Goal: Task Accomplishment & Management: Manage account settings

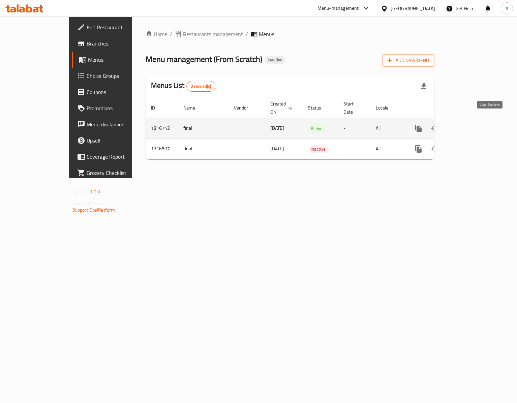
click at [475, 120] on link "enhanced table" at bounding box center [467, 128] width 16 height 16
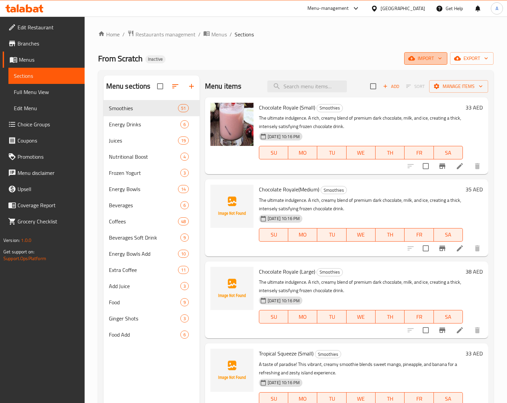
click at [412, 55] on span "import" at bounding box center [425, 58] width 32 height 8
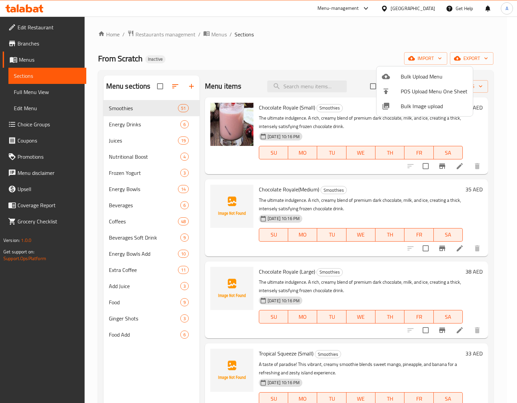
click at [393, 112] on li "Bulk Image upload" at bounding box center [424, 106] width 96 height 15
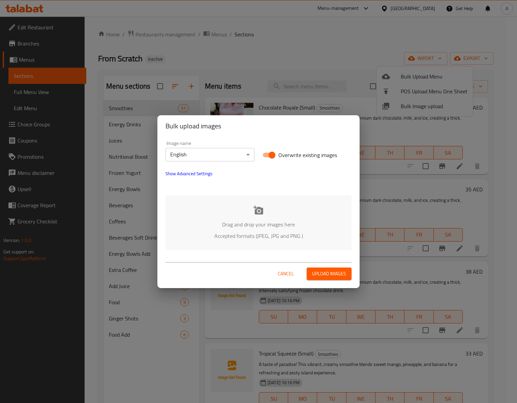
click at [241, 204] on div "Drag and drop your images here Accepted formats (JPEG, JPG and PNG )" at bounding box center [258, 222] width 186 height 55
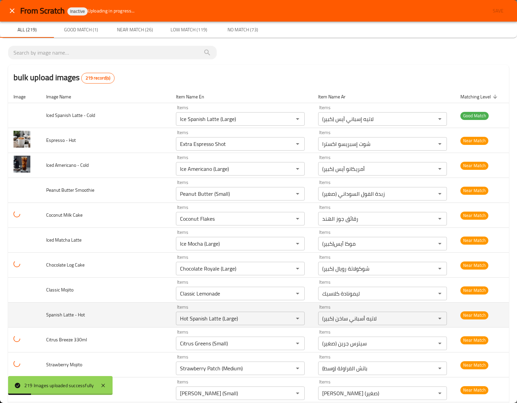
click at [96, 310] on td "Spanish Latte - Hot" at bounding box center [106, 315] width 130 height 25
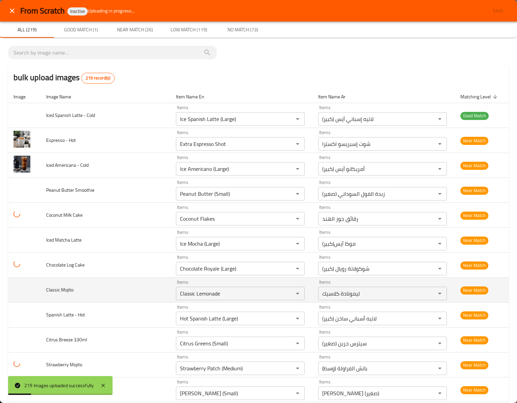
click at [107, 301] on td "Classic Mojito" at bounding box center [106, 290] width 130 height 25
click at [112, 294] on td "Classic Mojito" at bounding box center [106, 290] width 130 height 25
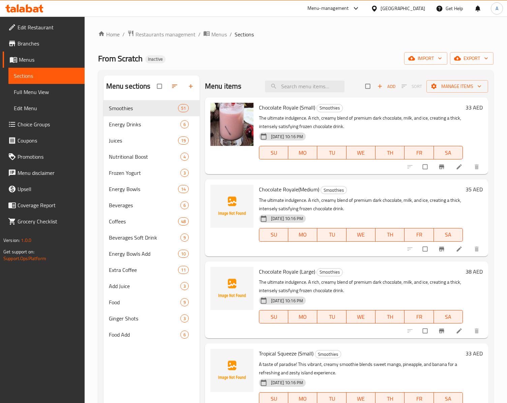
click at [274, 191] on span "Chocolate Royale(Medium)" at bounding box center [289, 189] width 60 height 10
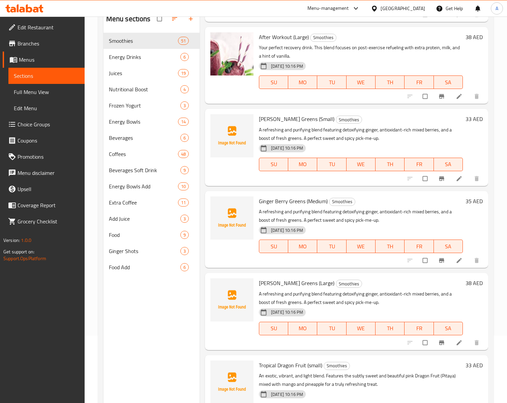
scroll to position [3772, 0]
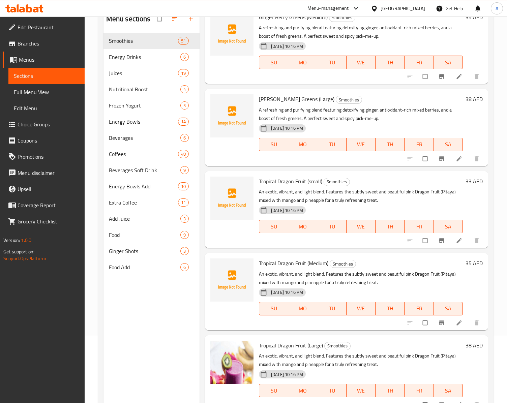
click at [341, 117] on p "A refreshing and purifying blend featuring detoxifying ginger, antioxidant-rich…" at bounding box center [361, 114] width 204 height 17
drag, startPoint x: 293, startPoint y: 112, endPoint x: 349, endPoint y: 106, distance: 56.9
click at [349, 106] on p "A refreshing and purifying blend featuring detoxifying ginger, antioxidant-rich…" at bounding box center [361, 114] width 204 height 17
click at [376, 113] on p "A refreshing and purifying blend featuring detoxifying ginger, antioxidant-rich…" at bounding box center [361, 114] width 204 height 17
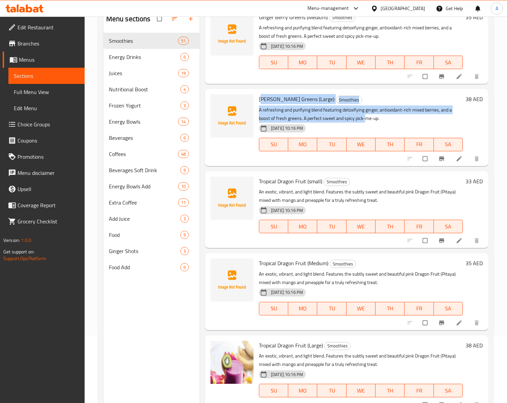
drag, startPoint x: 363, startPoint y: 119, endPoint x: 261, endPoint y: 100, distance: 104.2
click at [261, 100] on div "[PERSON_NAME] Greens (Large) Smoothies A refreshing and purifying blend featuri…" at bounding box center [360, 127] width 209 height 71
click at [261, 100] on span "[PERSON_NAME] Greens (Large)" at bounding box center [296, 99] width 75 height 10
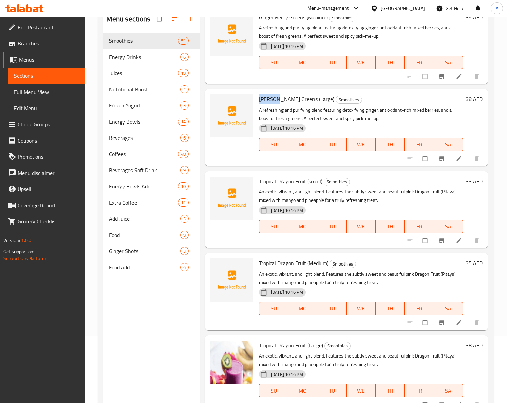
click at [261, 100] on span "[PERSON_NAME] Greens (Large)" at bounding box center [296, 99] width 75 height 10
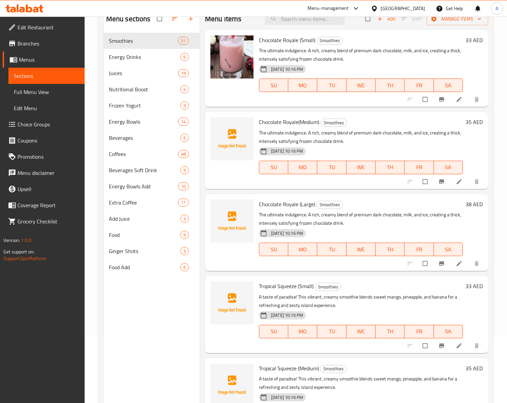
scroll to position [0, 0]
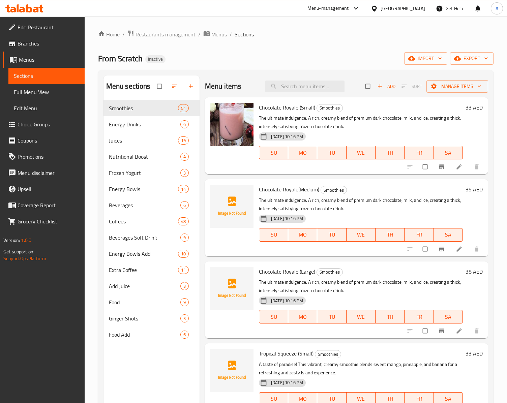
click at [265, 106] on span "Chocolate Royale (Small)" at bounding box center [287, 107] width 56 height 10
copy span "Chocolate"
drag, startPoint x: 297, startPoint y: 105, endPoint x: 258, endPoint y: 105, distance: 39.1
click at [259, 105] on span "Chocolate Royale (Small)" at bounding box center [287, 107] width 56 height 10
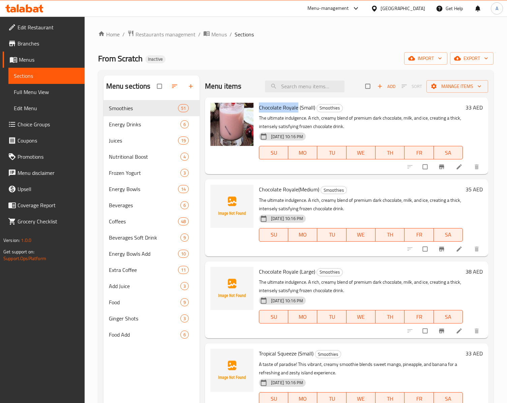
copy span "Chocolate Royale"
click at [272, 190] on span "Chocolate Royale(Medium)" at bounding box center [289, 189] width 60 height 10
click at [288, 189] on span "Chocolate Royale(Medium)" at bounding box center [289, 189] width 60 height 10
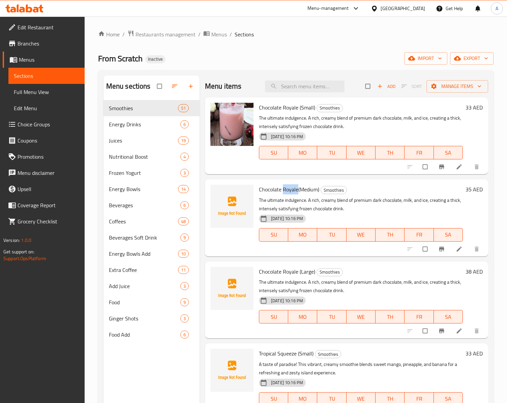
copy span "Royale"
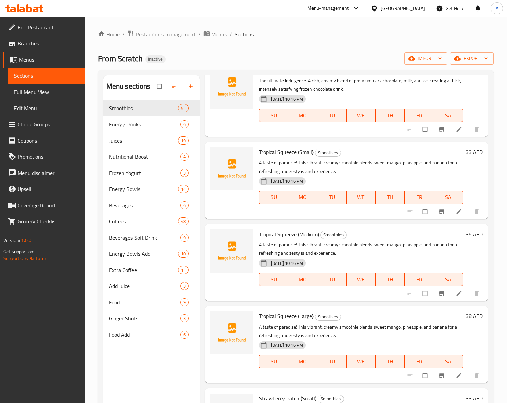
scroll to position [202, 0]
click at [260, 146] on div "Tropical Squeeze (Small) Smoothies A taste of paradise! This vibrant, creamy sm…" at bounding box center [360, 179] width 209 height 71
click at [257, 148] on div "Tropical Squeeze (Small) Smoothies A taste of paradise! This vibrant, creamy sm…" at bounding box center [360, 179] width 209 height 71
click at [266, 150] on span "Tropical Squeeze (Small)" at bounding box center [286, 151] width 55 height 10
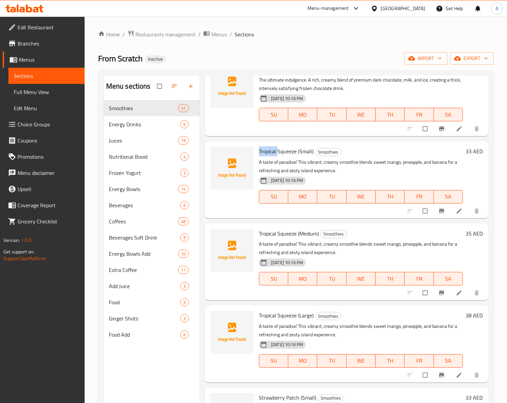
copy span "Tropical"
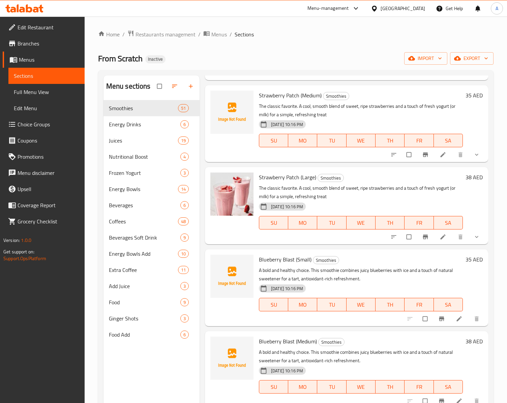
scroll to position [607, 0]
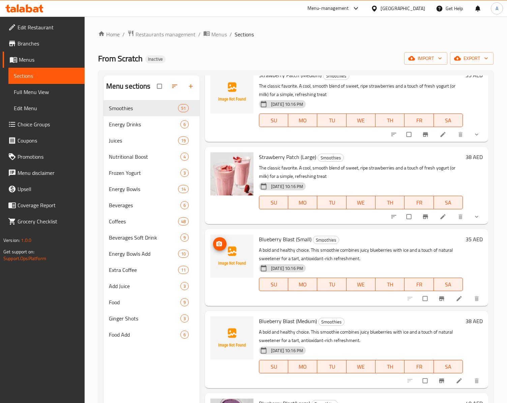
click at [238, 259] on img at bounding box center [231, 256] width 43 height 43
drag, startPoint x: 238, startPoint y: 259, endPoint x: 226, endPoint y: 254, distance: 13.0
click at [226, 254] on img at bounding box center [231, 256] width 43 height 43
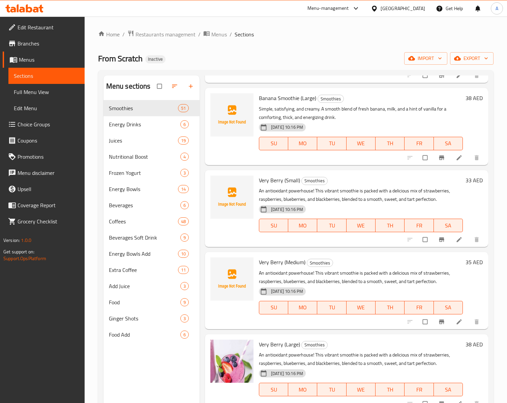
scroll to position [944, 0]
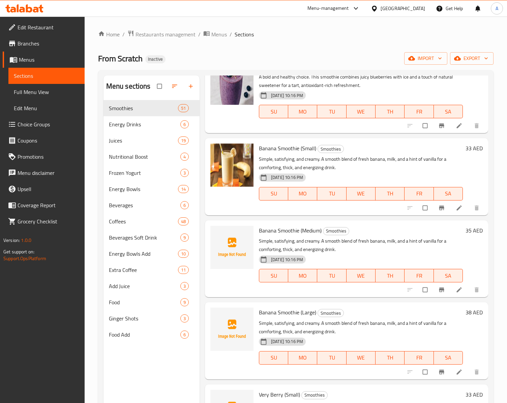
click at [270, 149] on span "Banana Smoothie (Small)" at bounding box center [287, 148] width 57 height 10
copy span "Banana"
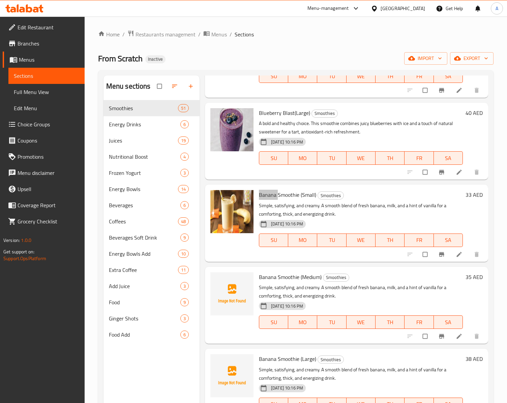
scroll to position [876, 0]
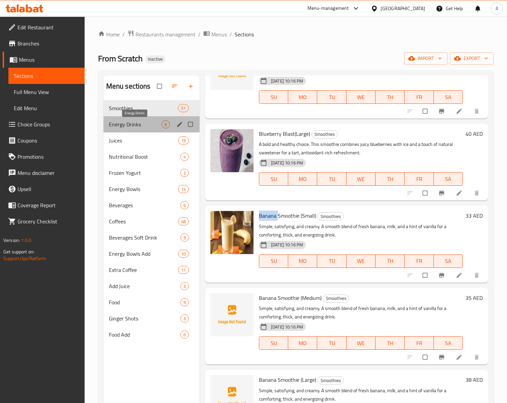
click at [118, 126] on span "Energy Drinks" at bounding box center [135, 124] width 53 height 8
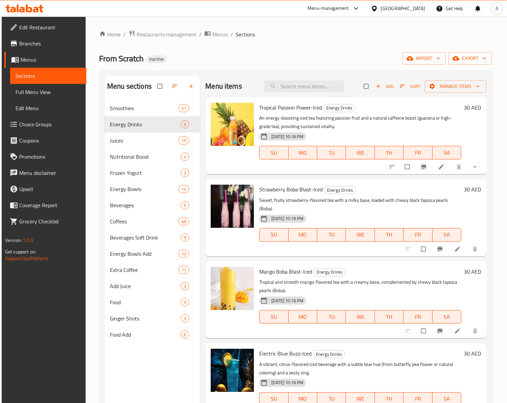
scroll to position [106, 0]
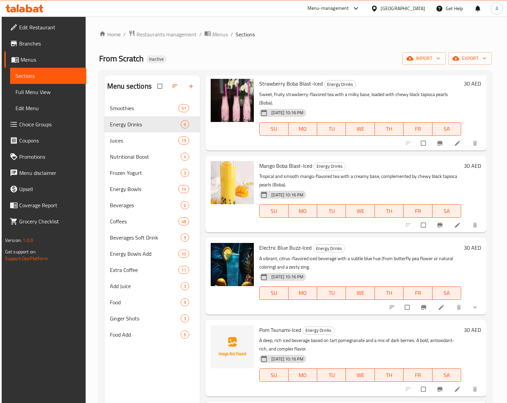
click at [266, 334] on span "Pom Tsunami-Iced" at bounding box center [280, 330] width 42 height 10
copy span "Pom"
click at [278, 330] on span "Pom Tsunami-Iced" at bounding box center [280, 330] width 42 height 10
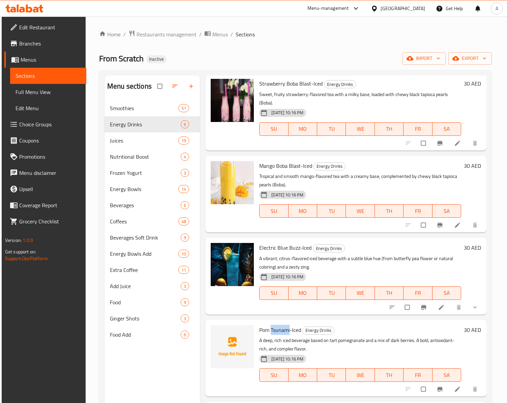
copy span "Tsunami"
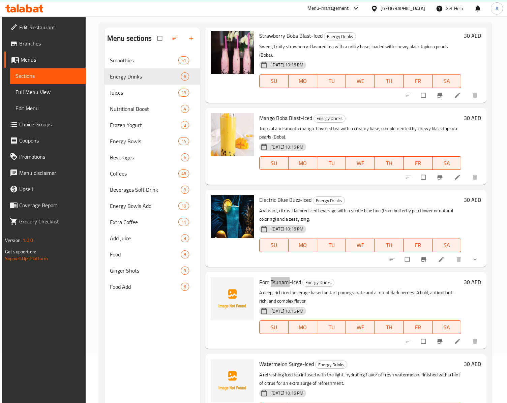
scroll to position [96, 0]
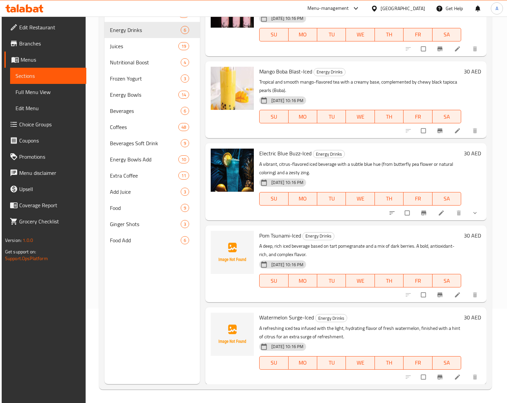
click at [268, 314] on span "Watermelon Surge-Iced" at bounding box center [286, 317] width 55 height 10
copy span "Watermelon"
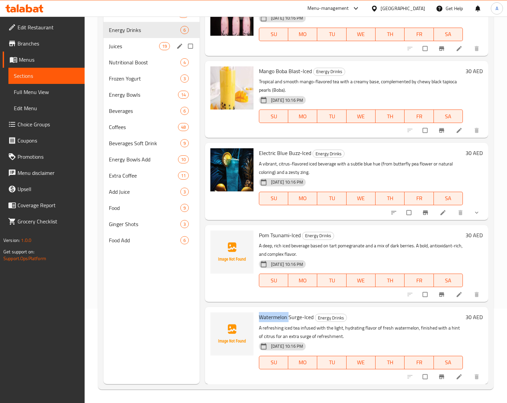
click at [119, 44] on span "Juices" at bounding box center [134, 46] width 50 height 8
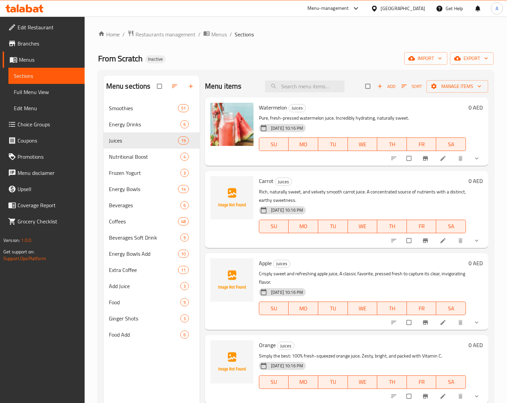
click at [268, 176] on div "Carrot Juices Rich, naturally sweet, and velvety smooth carrot juice. A concent…" at bounding box center [362, 209] width 212 height 71
copy h6 "Carrot"
click at [264, 264] on span "Apple" at bounding box center [265, 263] width 13 height 10
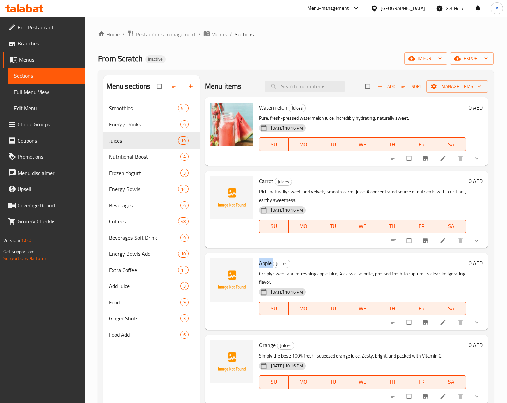
copy h6 "Apple"
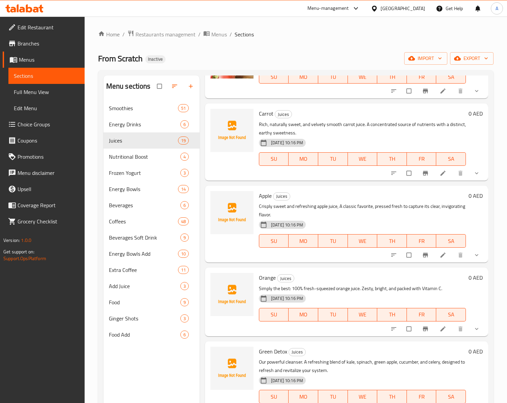
click at [264, 278] on span "Orange" at bounding box center [267, 278] width 17 height 10
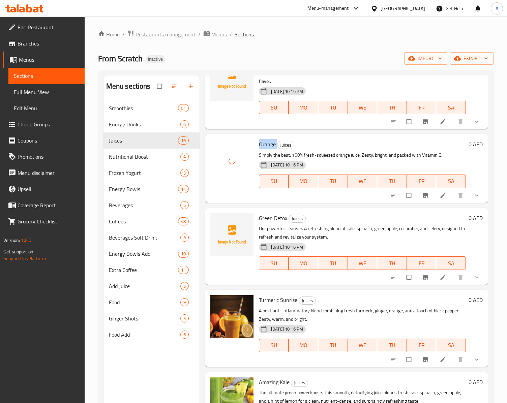
scroll to position [202, 0]
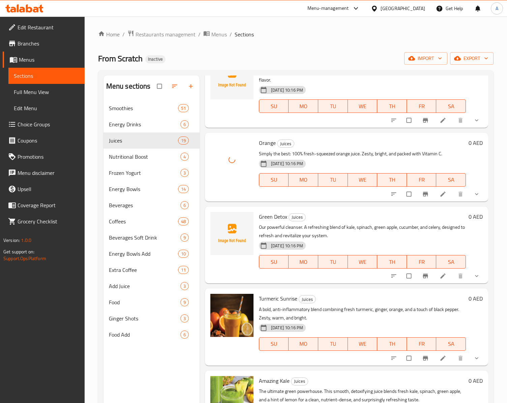
click at [259, 216] on span "Green Detox" at bounding box center [273, 217] width 28 height 10
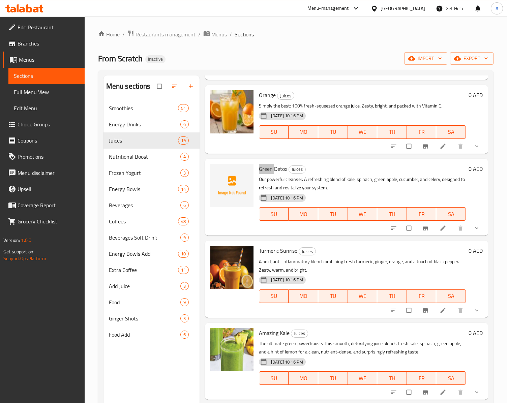
scroll to position [337, 0]
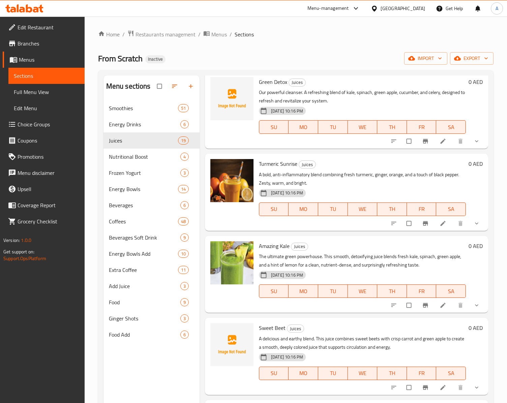
click at [265, 331] on span "Sweet Beet" at bounding box center [272, 328] width 27 height 10
click at [280, 85] on span "Green Detox" at bounding box center [273, 82] width 28 height 10
click at [266, 325] on span "Sweet Beet" at bounding box center [272, 328] width 27 height 10
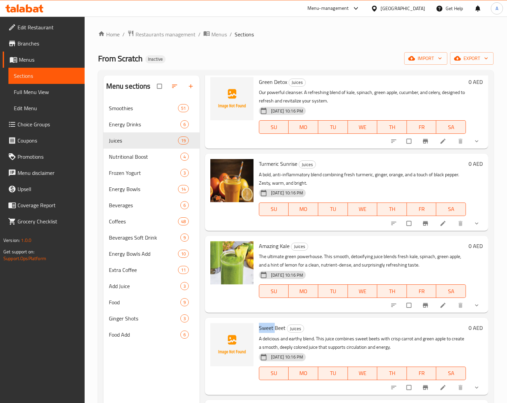
click at [266, 325] on span "Sweet Beet" at bounding box center [272, 328] width 27 height 10
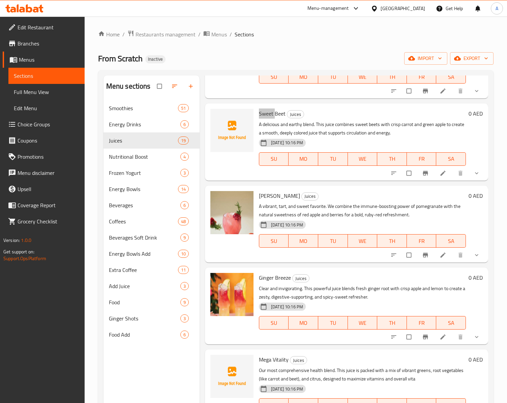
scroll to position [741, 0]
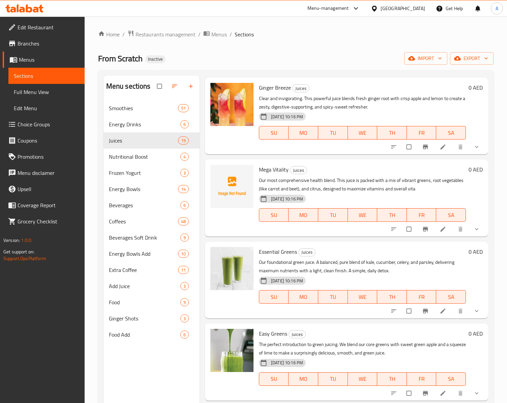
click at [262, 166] on span "Mega Vitality" at bounding box center [274, 169] width 30 height 10
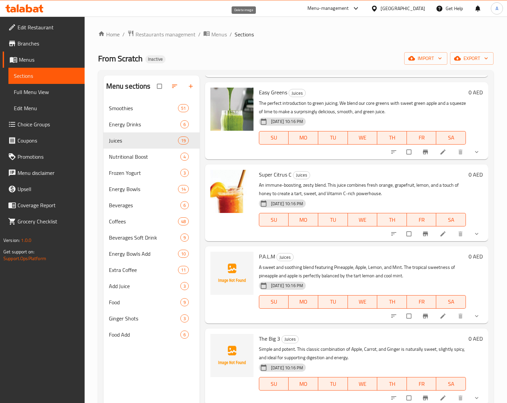
scroll to position [1011, 0]
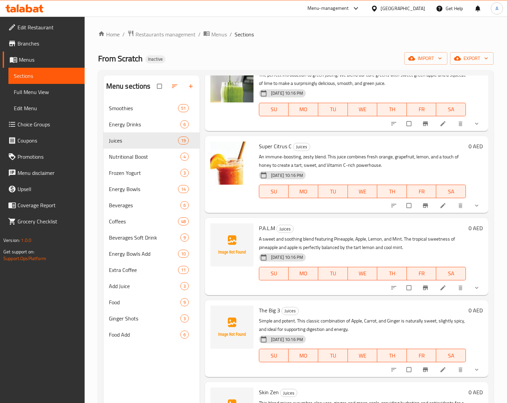
click at [266, 226] on span "P.A.L.M" at bounding box center [267, 228] width 16 height 10
click at [261, 315] on span "The Big 3" at bounding box center [269, 310] width 21 height 10
click at [271, 309] on span "The Big 3" at bounding box center [269, 310] width 21 height 10
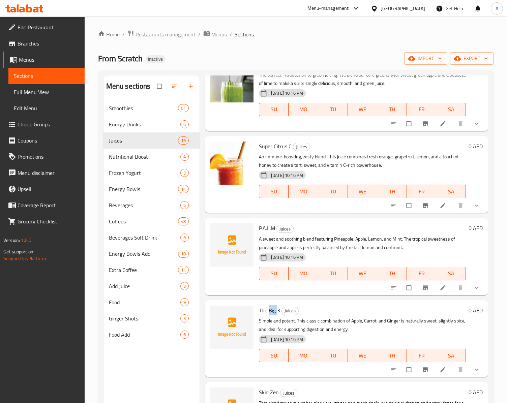
click at [271, 309] on span "The Big 3" at bounding box center [269, 310] width 21 height 10
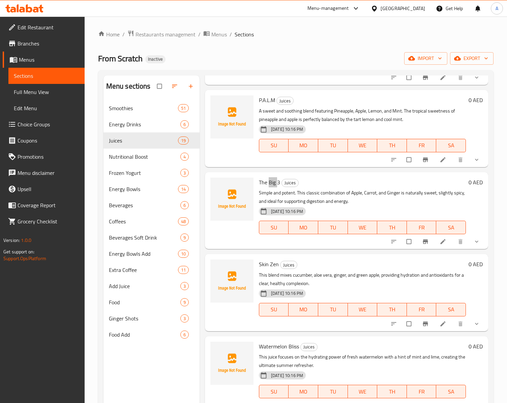
scroll to position [1147, 0]
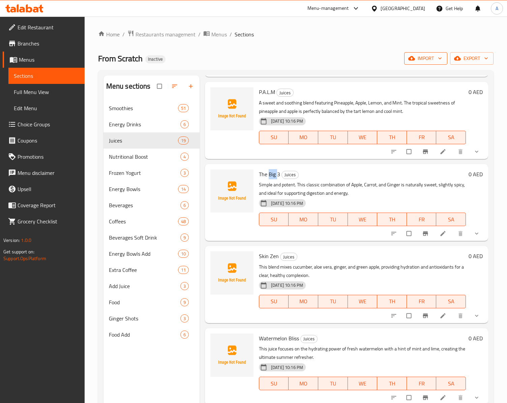
click at [420, 57] on span "import" at bounding box center [425, 58] width 32 height 8
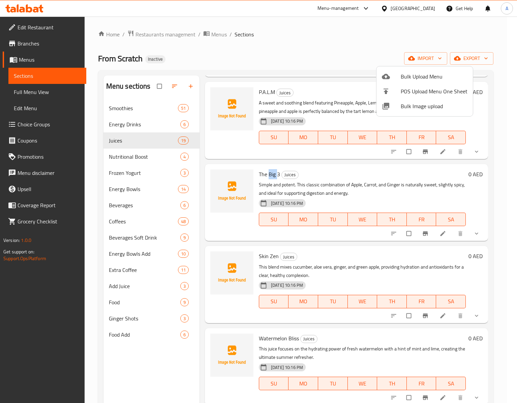
click at [400, 111] on li "Bulk Image upload" at bounding box center [424, 106] width 96 height 15
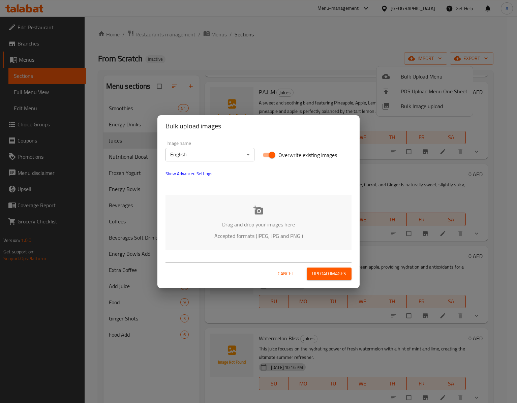
click at [231, 215] on div "Drag and drop your images here Accepted formats (JPEG, JPG and PNG )" at bounding box center [258, 222] width 186 height 55
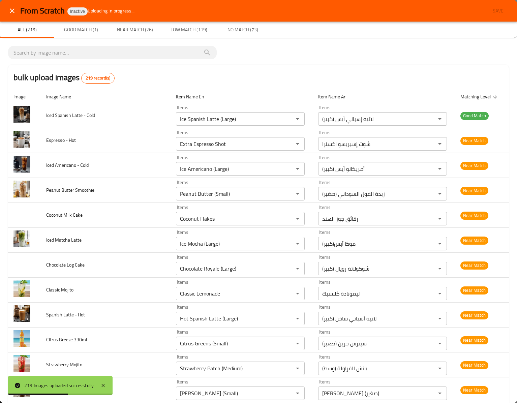
click at [11, 8] on icon "close" at bounding box center [12, 11] width 8 height 8
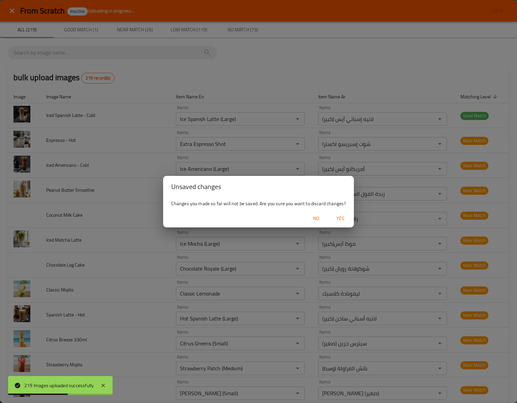
click at [342, 217] on span "Yes" at bounding box center [340, 218] width 16 height 8
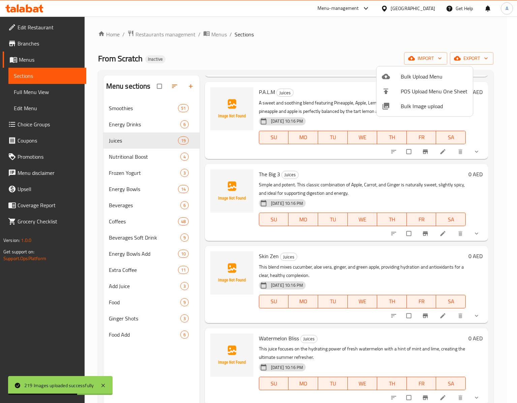
click at [340, 198] on div at bounding box center [258, 201] width 517 height 403
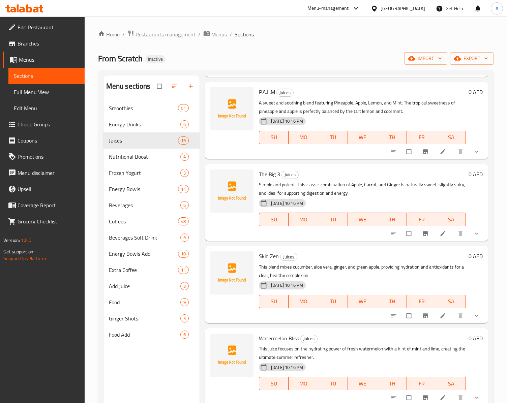
click at [307, 196] on p "Simple and potent. This classic combination of Apple, Carrot, and Ginger is nat…" at bounding box center [362, 189] width 207 height 17
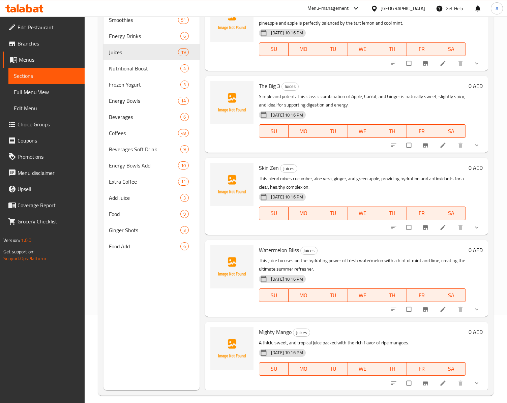
scroll to position [96, 0]
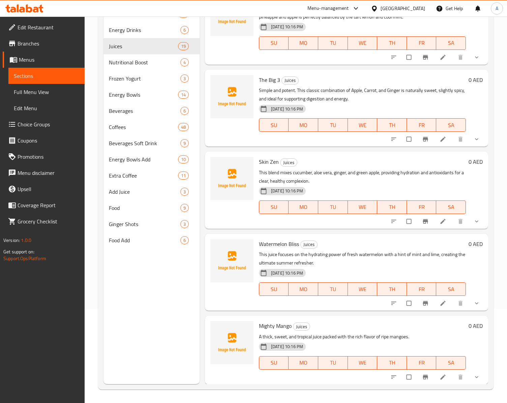
click at [182, 297] on div "Menu sections Smoothies 51 Energy Drinks 6 Juices 19 Nutritional Boost 4 Frozen…" at bounding box center [151, 182] width 96 height 403
click at [144, 334] on div "Menu sections Smoothies 51 Energy Drinks 6 Juices 19 Nutritional Boost 4 Frozen…" at bounding box center [151, 182] width 96 height 403
